Goal: Obtain resource: Download file/media

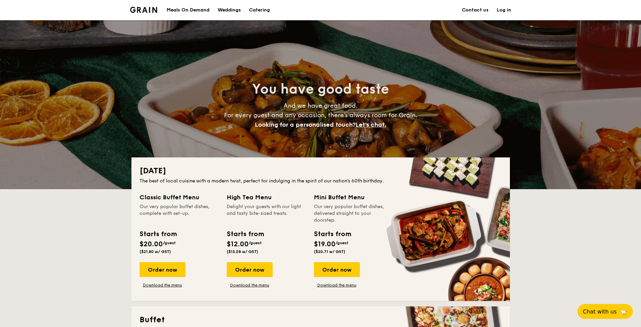
drag, startPoint x: 426, startPoint y: 142, endPoint x: 411, endPoint y: 144, distance: 15.4
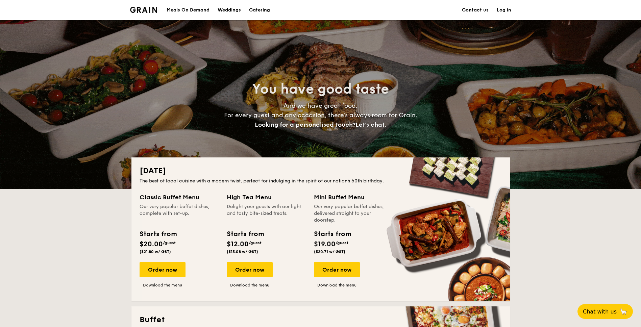
click at [411, 144] on div "You have good taste And we have great food. For every guest and any occasion, t…" at bounding box center [321, 104] width 379 height 169
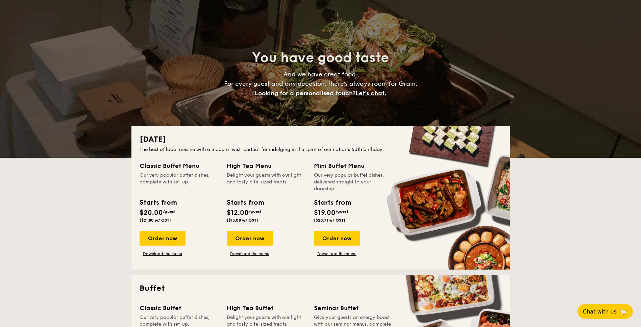
scroll to position [203, 0]
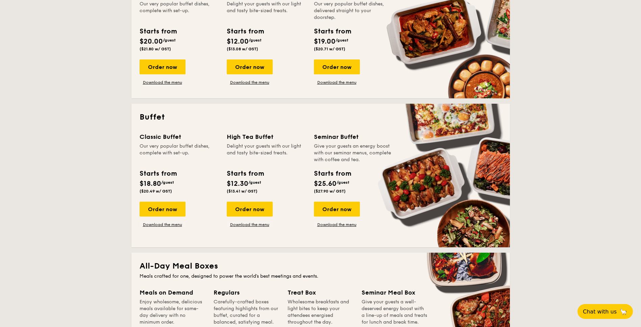
drag, startPoint x: 391, startPoint y: 138, endPoint x: 393, endPoint y: 149, distance: 11.3
click at [391, 139] on div "Seminar Buffet" at bounding box center [353, 136] width 79 height 9
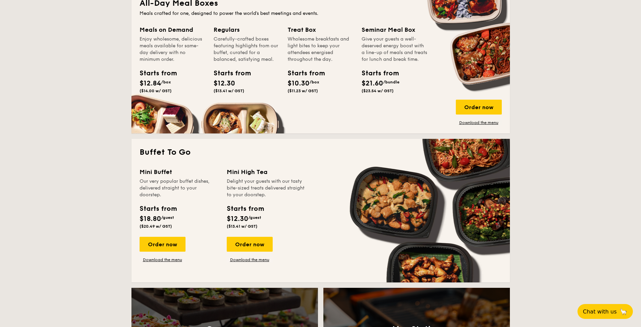
scroll to position [372, 0]
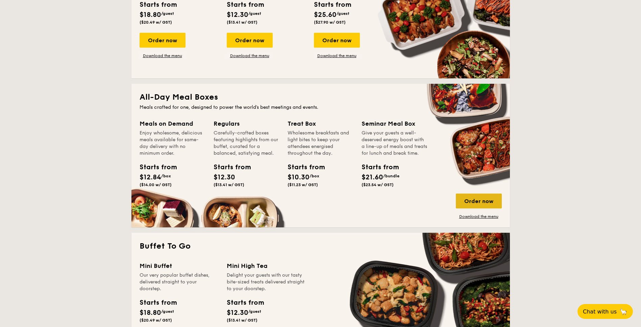
click at [465, 195] on div "Order now" at bounding box center [479, 201] width 46 height 15
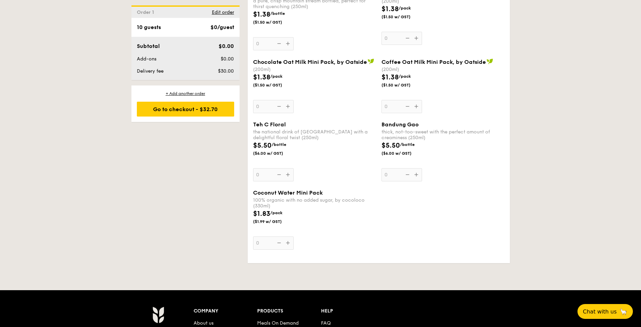
scroll to position [1223, 0]
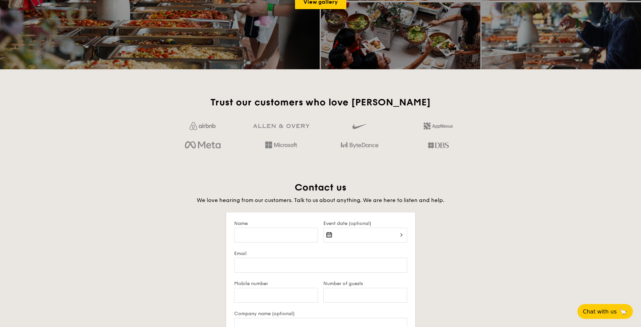
scroll to position [372, 0]
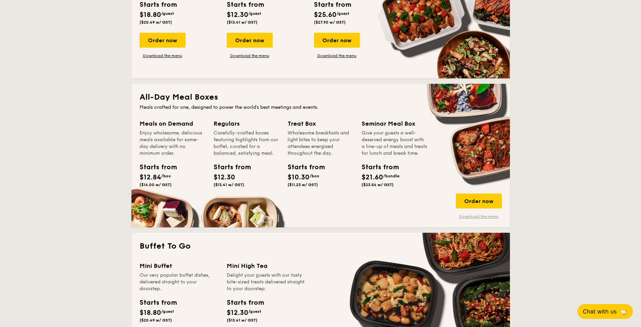
click at [481, 217] on link "Download the menu" at bounding box center [479, 216] width 46 height 5
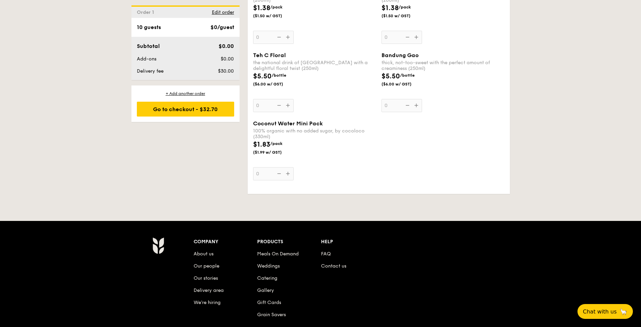
scroll to position [1169, 0]
